Goal: Navigation & Orientation: Find specific page/section

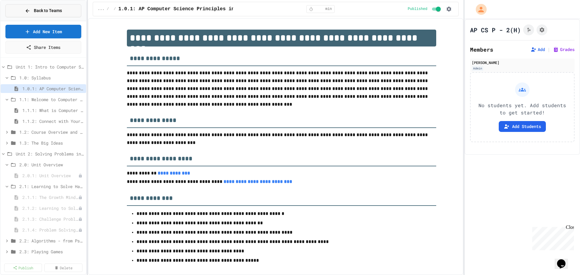
click at [39, 14] on span "Back to Teams" at bounding box center [48, 11] width 28 height 6
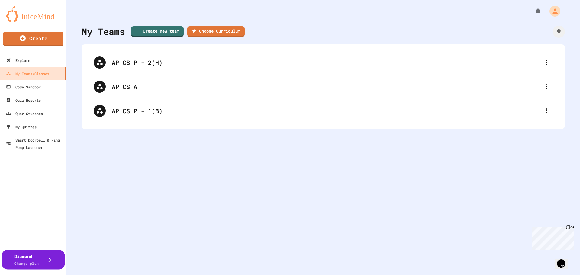
click at [42, 259] on div at bounding box center [45, 259] width 13 height 7
